Goal: Task Accomplishment & Management: Manage account settings

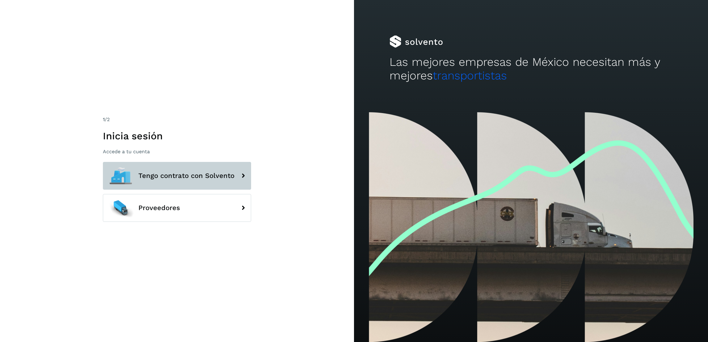
click at [205, 177] on span "Tengo contrato con Solvento" at bounding box center [186, 175] width 96 height 7
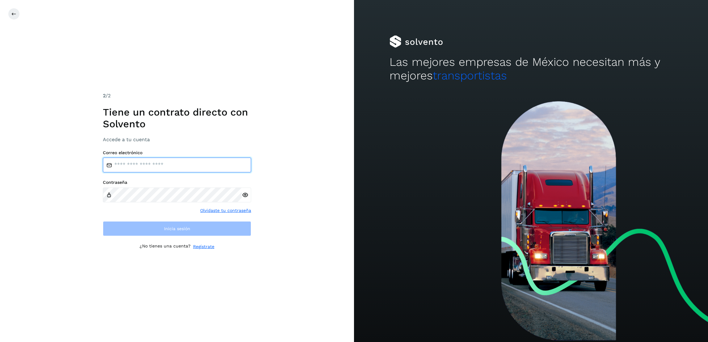
type input "**********"
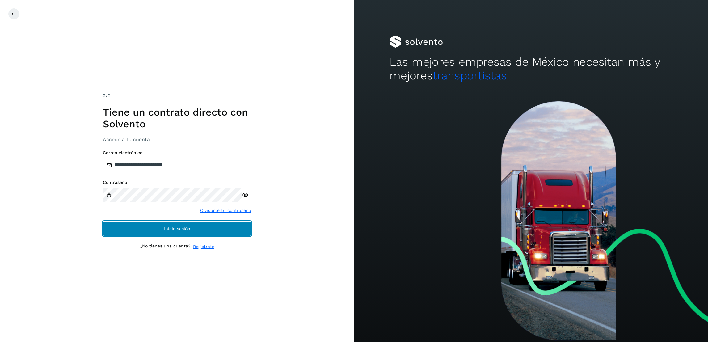
click at [178, 232] on button "Inicia sesión" at bounding box center [177, 228] width 148 height 15
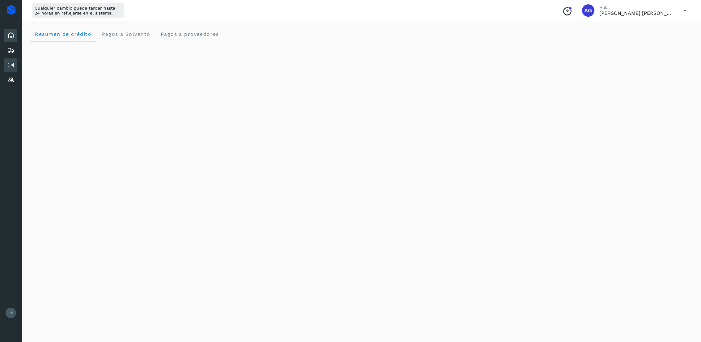
click at [16, 65] on div "Cuentas por pagar" at bounding box center [10, 65] width 13 height 14
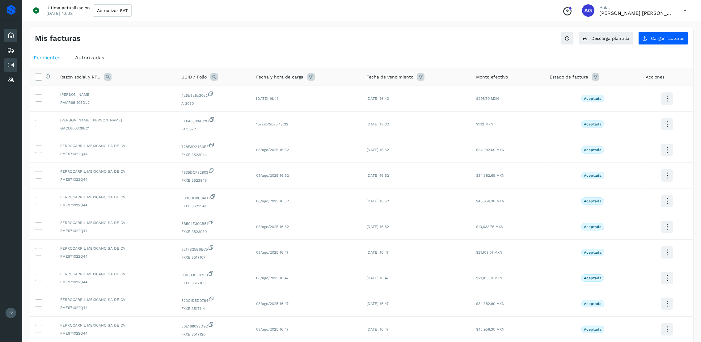
click at [13, 37] on icon at bounding box center [10, 35] width 7 height 7
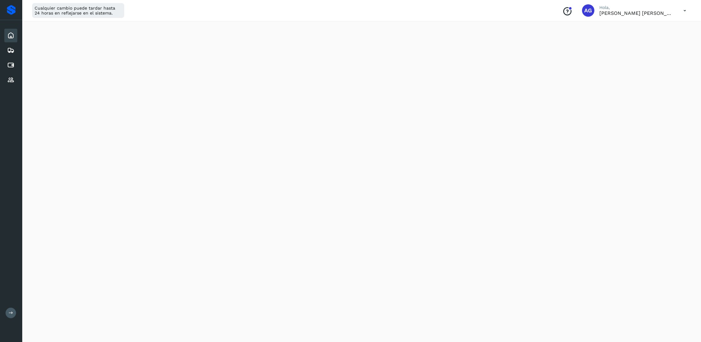
scroll to position [255, 0]
